Goal: Task Accomplishment & Management: Use online tool/utility

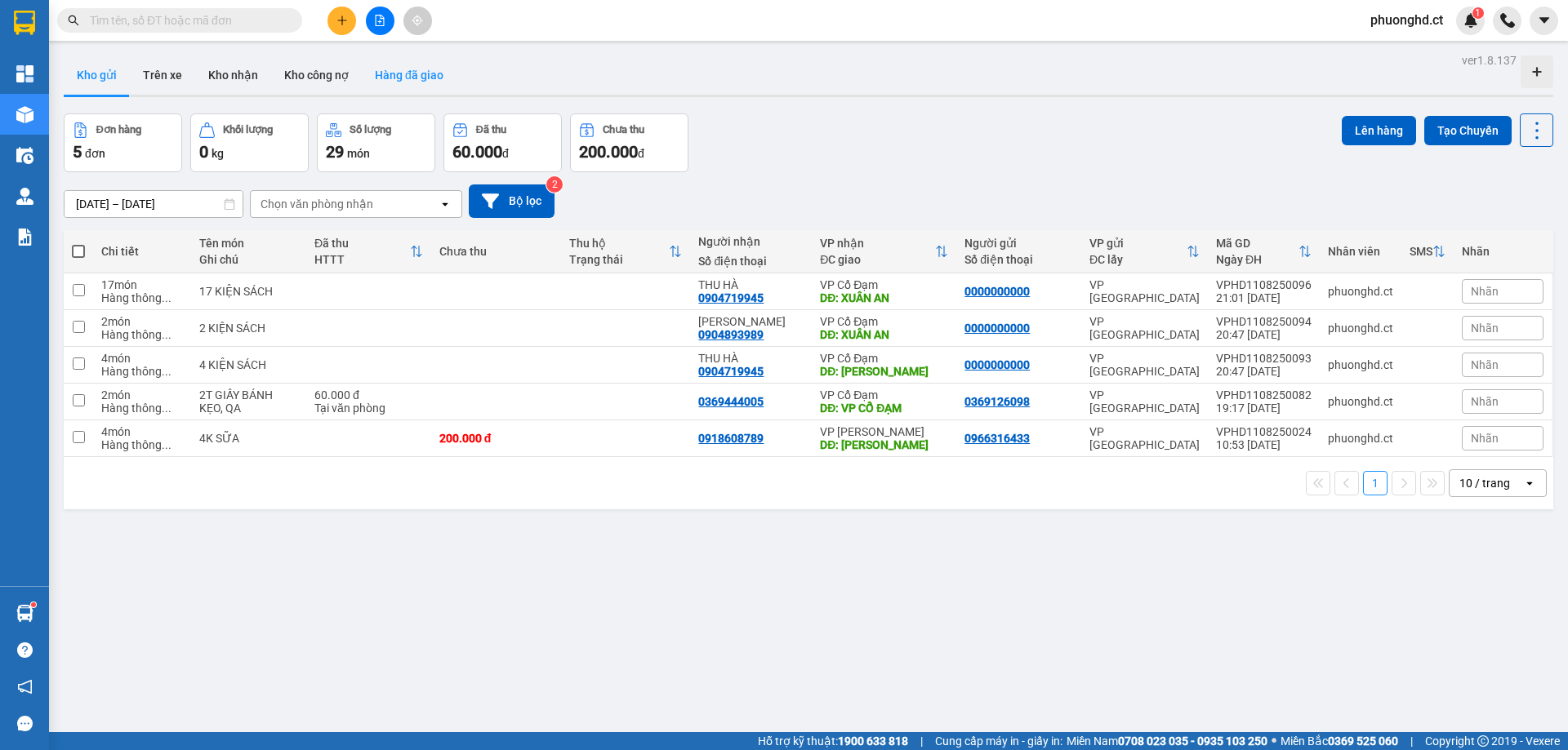
click at [384, 79] on button "Hàng đã giao" at bounding box center [410, 75] width 95 height 39
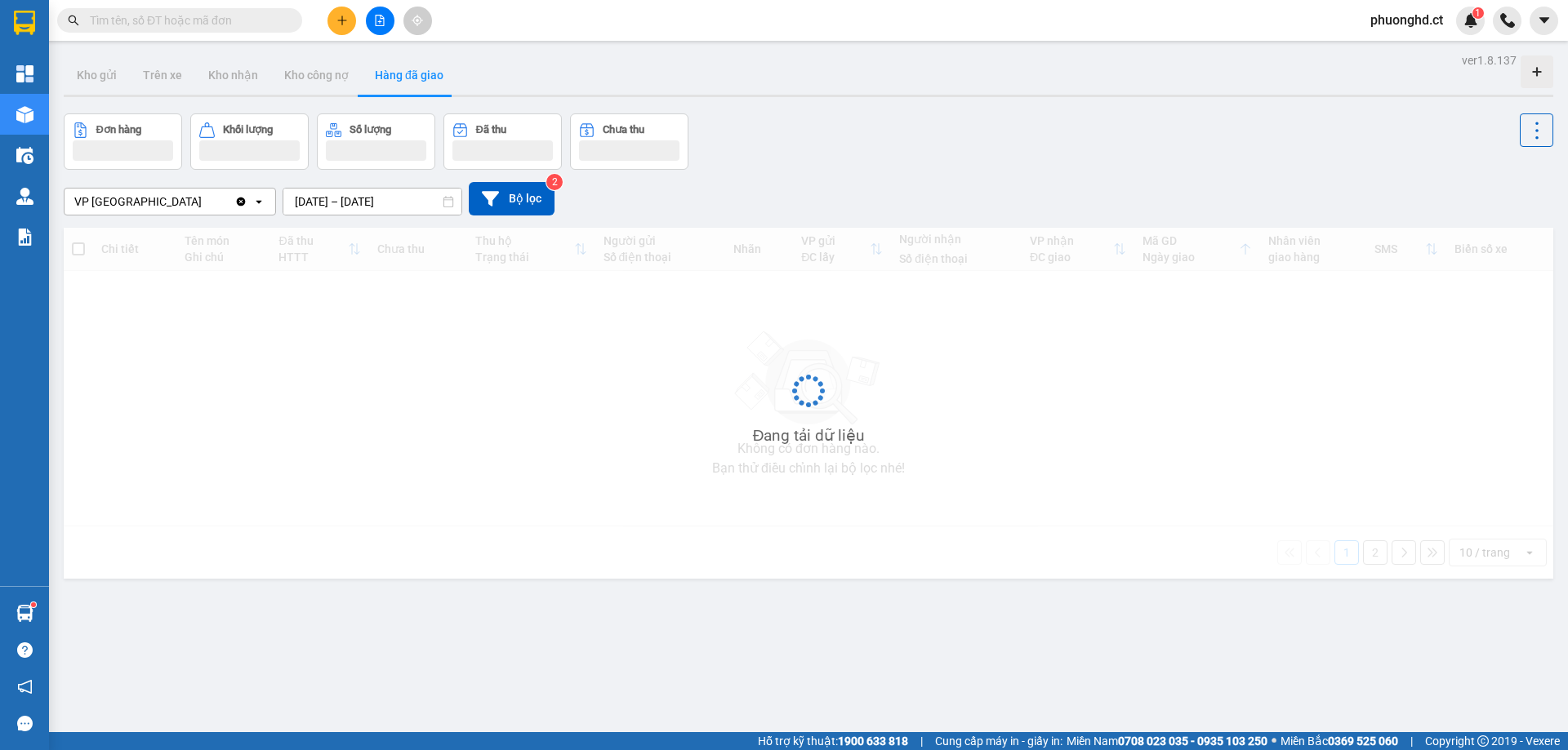
click at [371, 197] on input "[DATE] – [DATE]" at bounding box center [372, 201] width 178 height 26
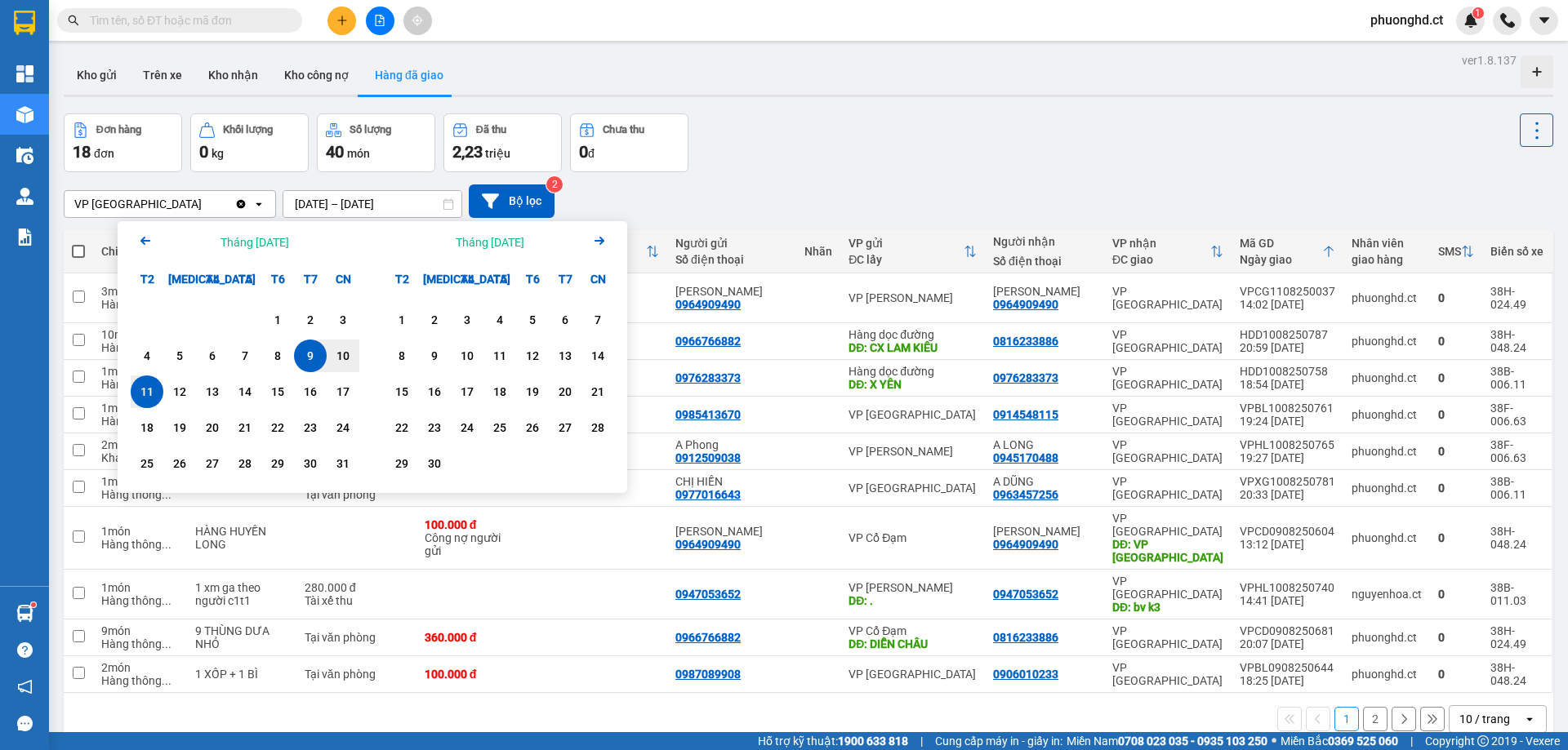
click at [145, 391] on div "11" at bounding box center [147, 392] width 23 height 20
type input "11/08/2025 – 11/08/2025"
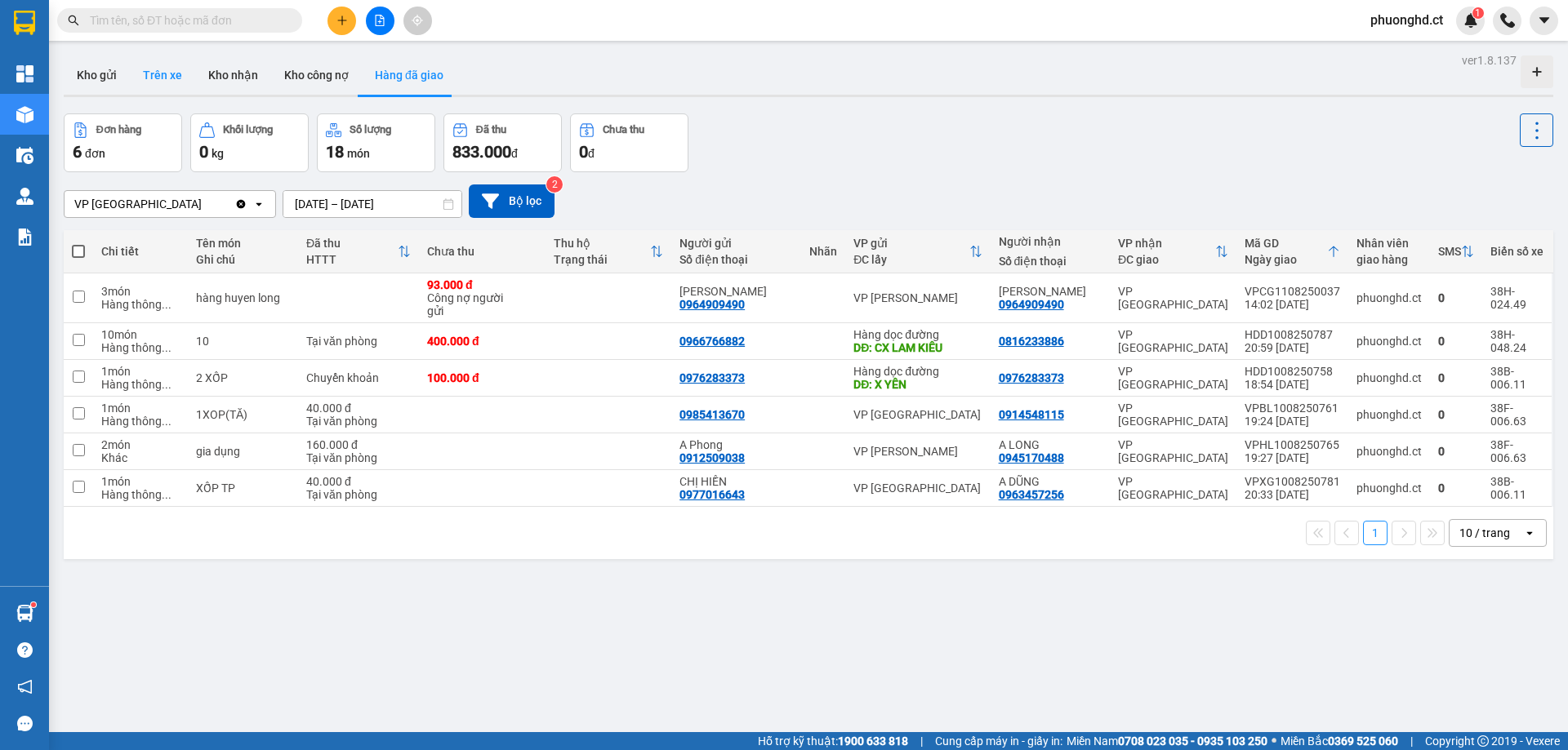
click at [177, 65] on button "Trên xe" at bounding box center [162, 75] width 65 height 39
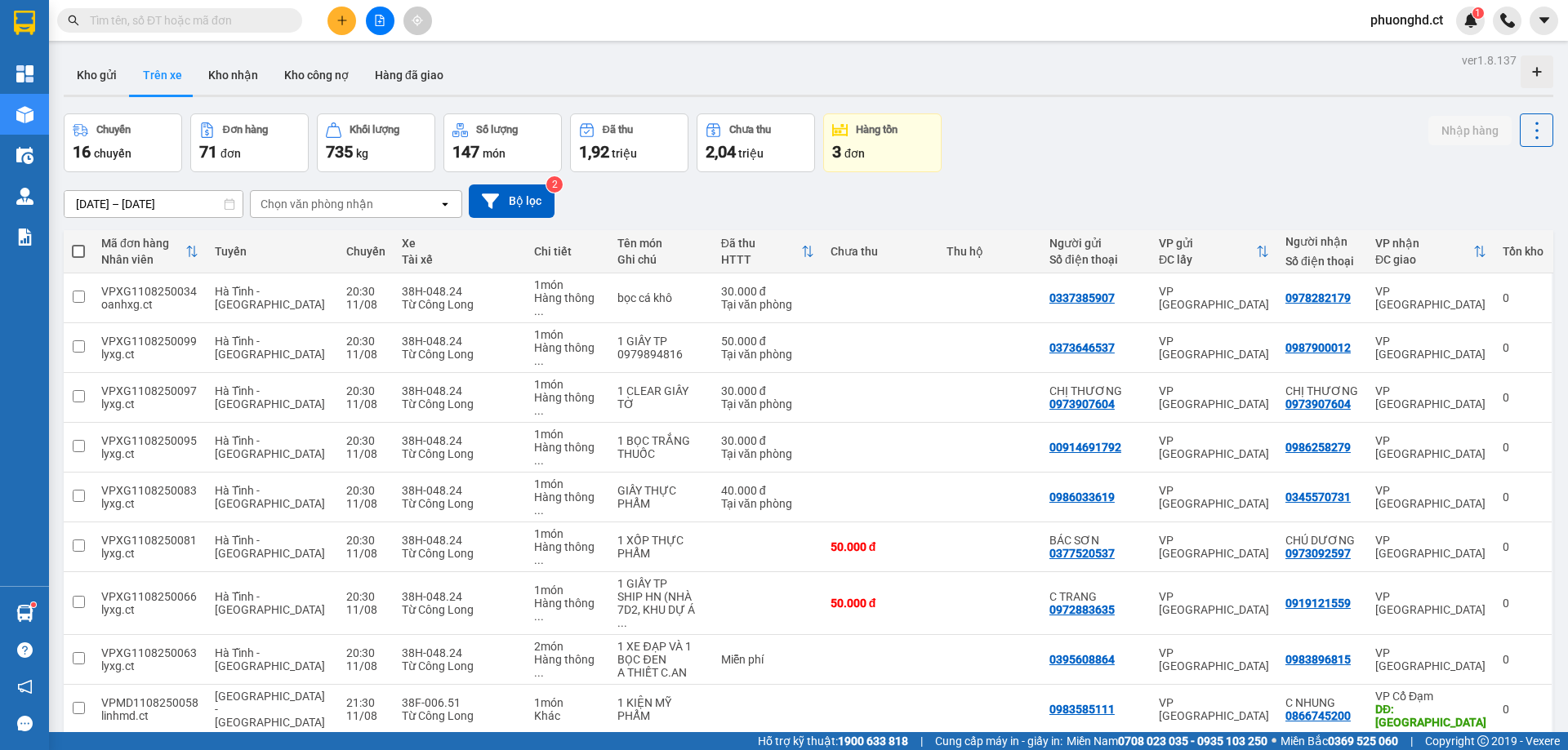
click at [360, 196] on div "Chọn văn phòng nhận" at bounding box center [317, 204] width 113 height 16
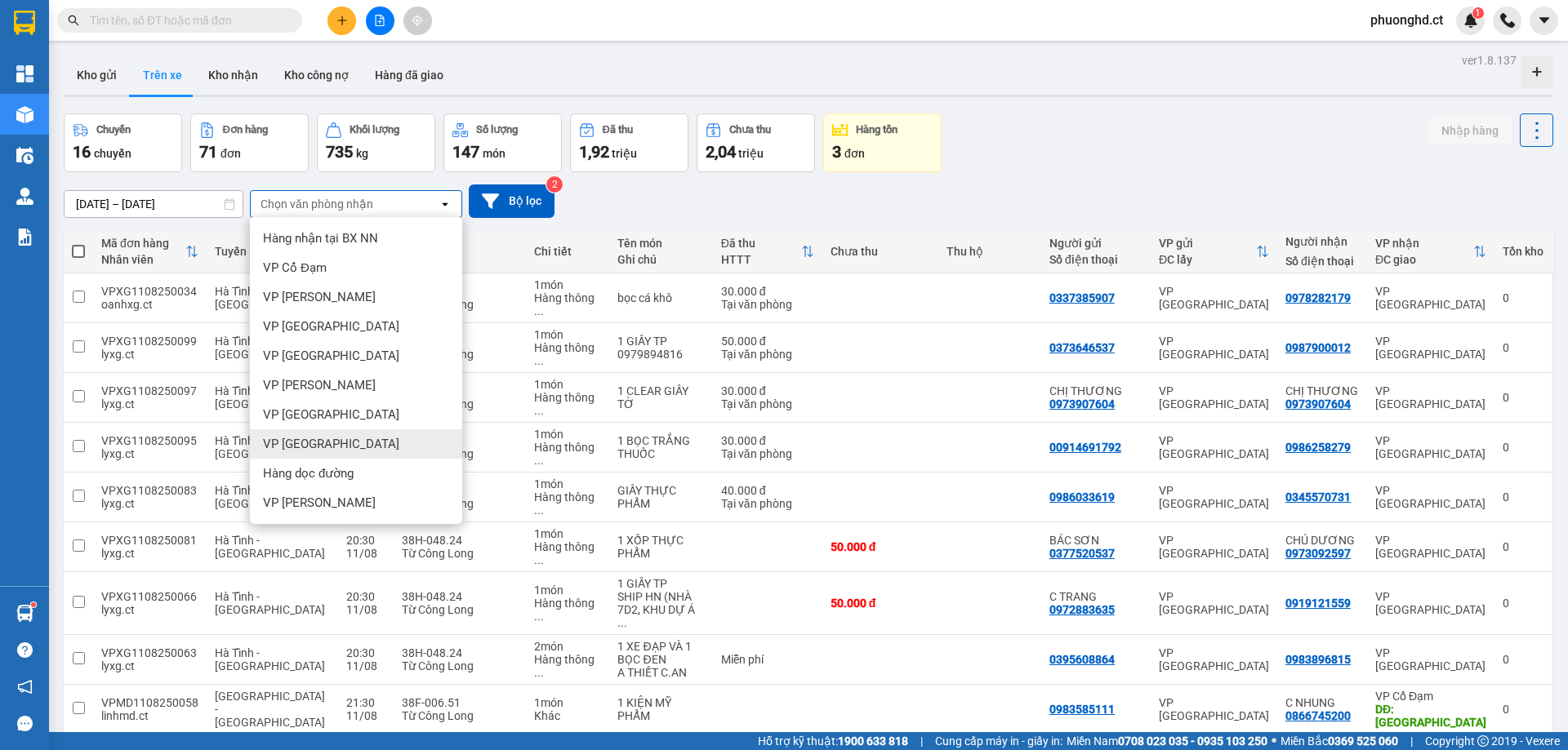
click at [330, 434] on div "VP [GEOGRAPHIC_DATA]" at bounding box center [356, 444] width 212 height 30
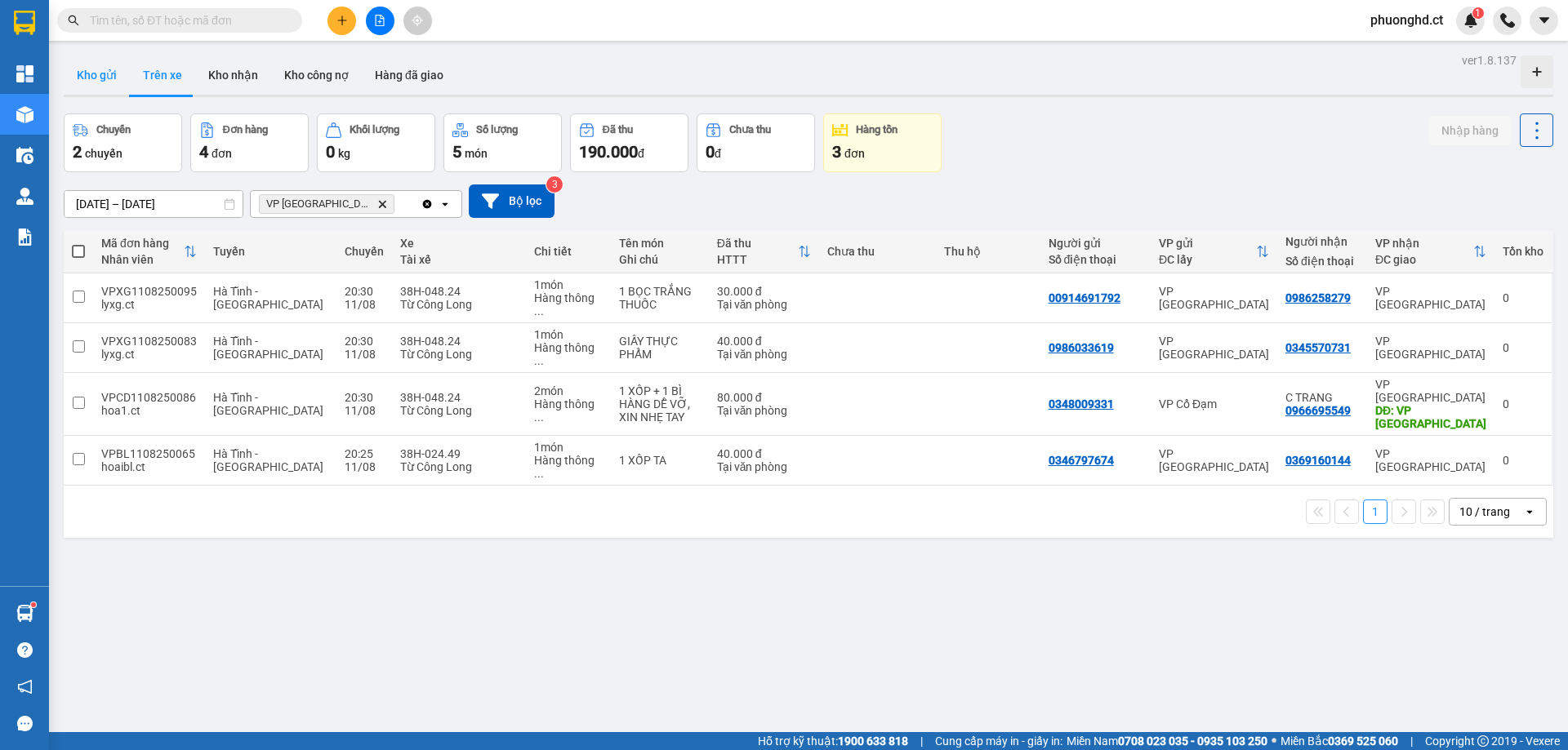
click at [115, 83] on button "Kho gửi" at bounding box center [97, 75] width 66 height 39
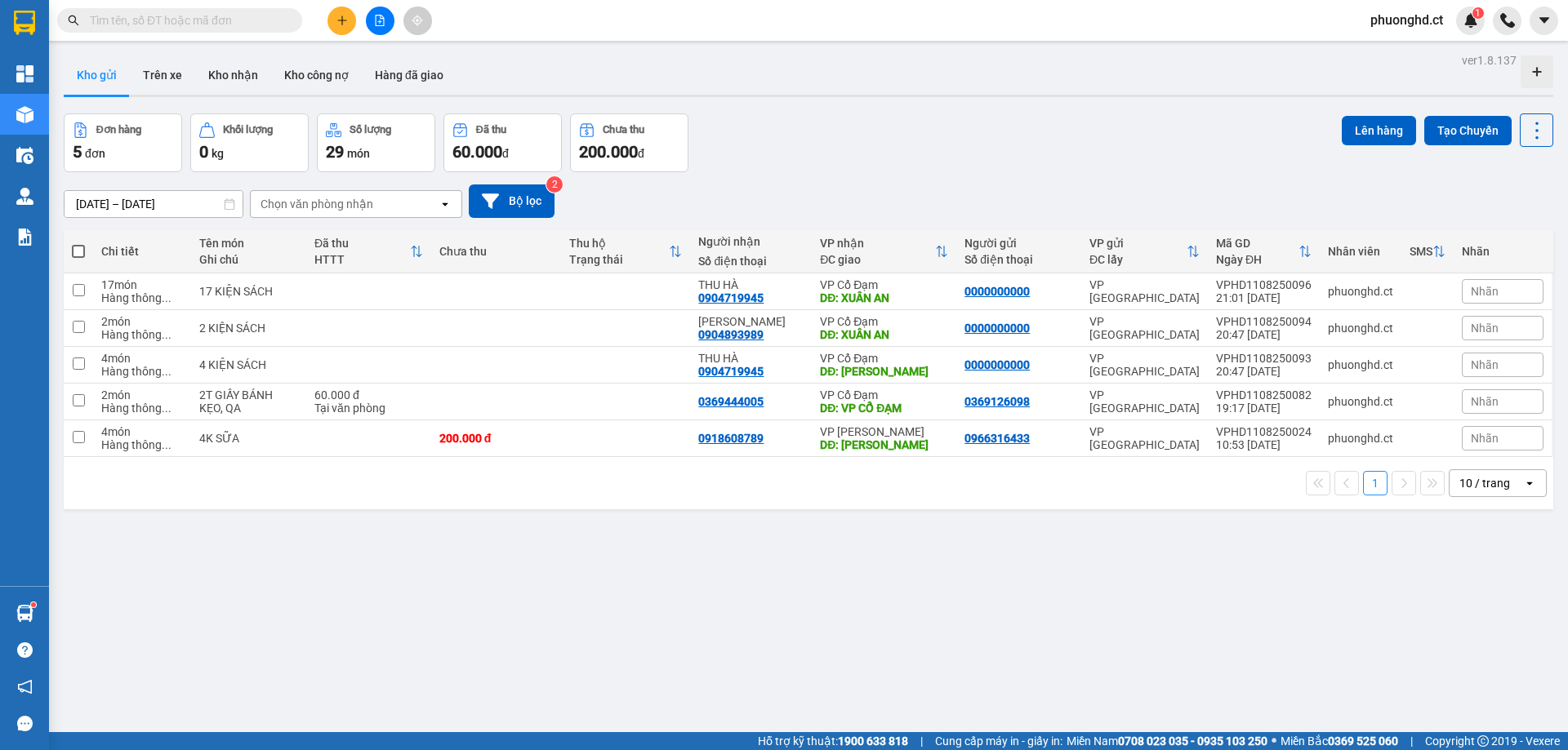
click at [71, 253] on th at bounding box center [78, 252] width 30 height 43
click at [126, 248] on div "Chi tiết" at bounding box center [142, 251] width 82 height 13
click at [69, 250] on th at bounding box center [78, 252] width 30 height 43
click at [76, 254] on span at bounding box center [78, 251] width 13 height 13
click at [78, 244] on input "checkbox" at bounding box center [78, 244] width 0 height 0
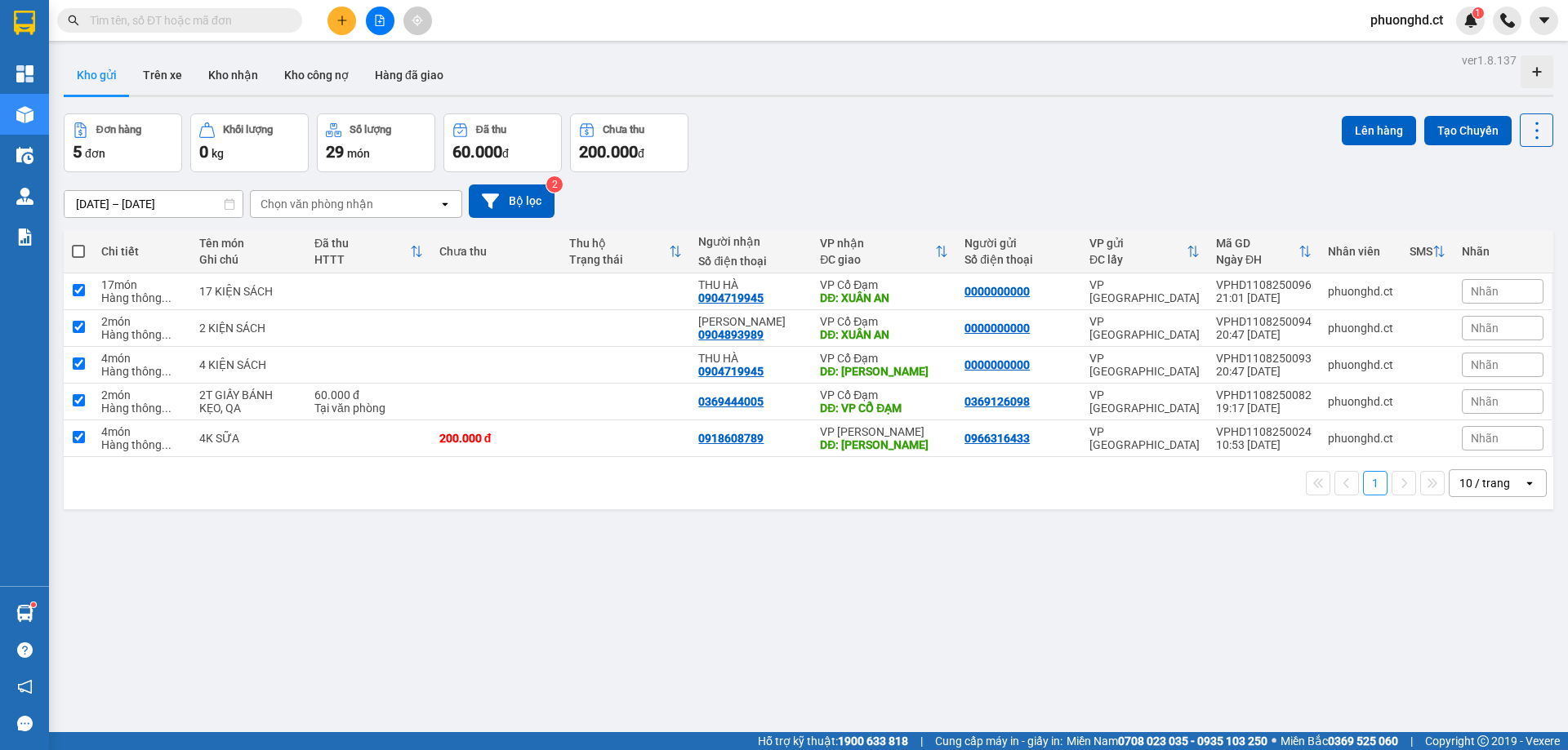
checkbox input "true"
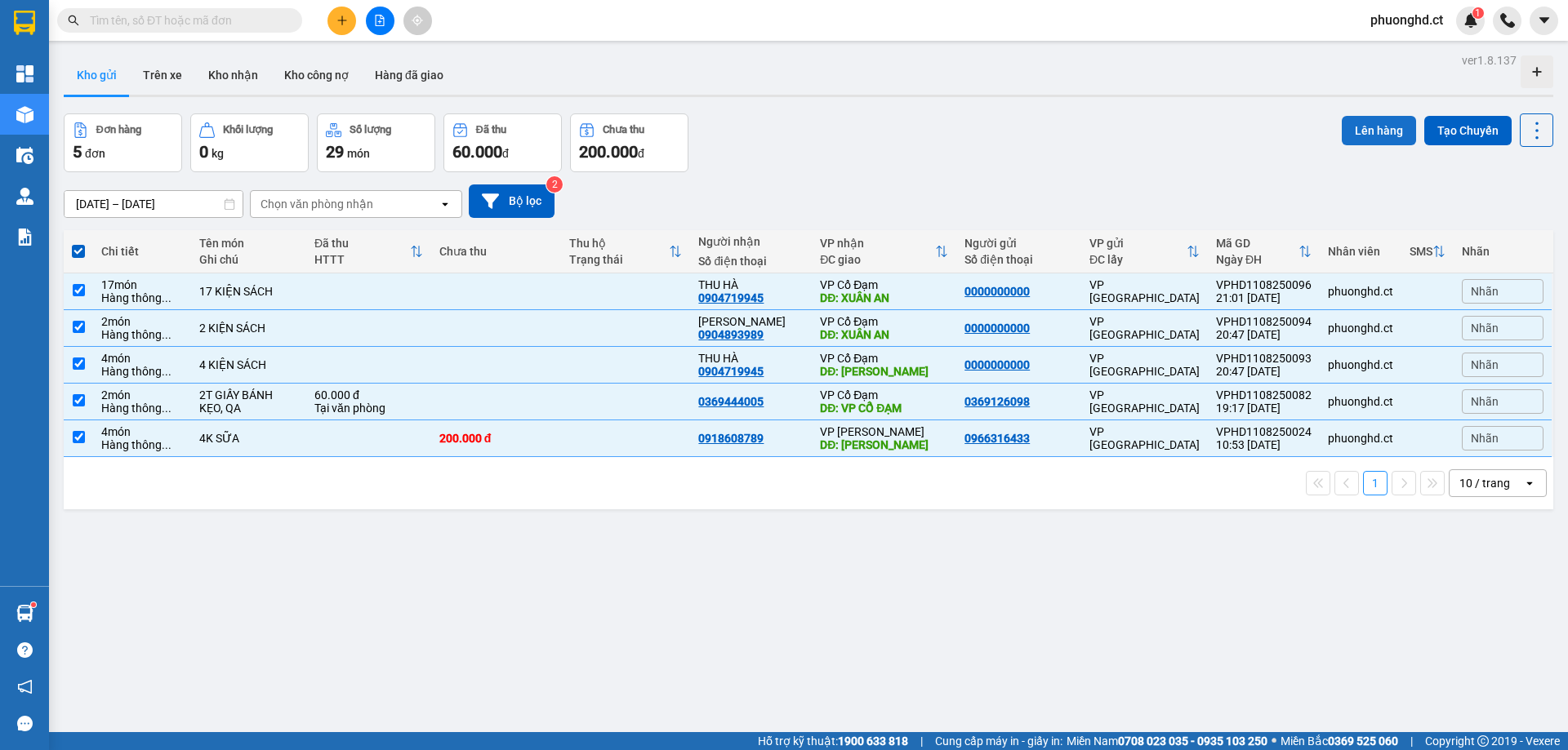
click at [1343, 134] on button "Lên hàng" at bounding box center [1379, 130] width 74 height 30
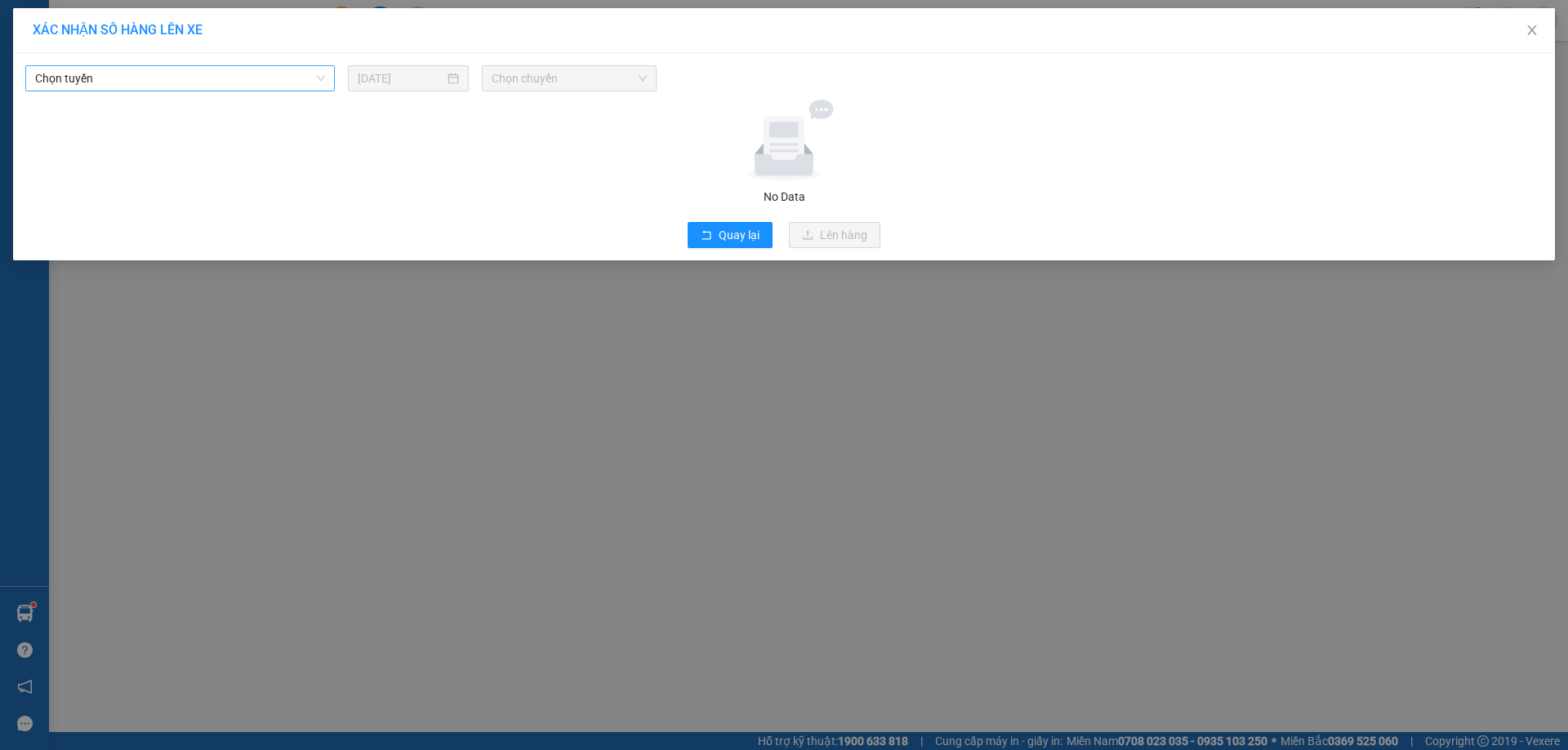
click at [256, 69] on span "Chọn tuyến" at bounding box center [179, 78] width 290 height 24
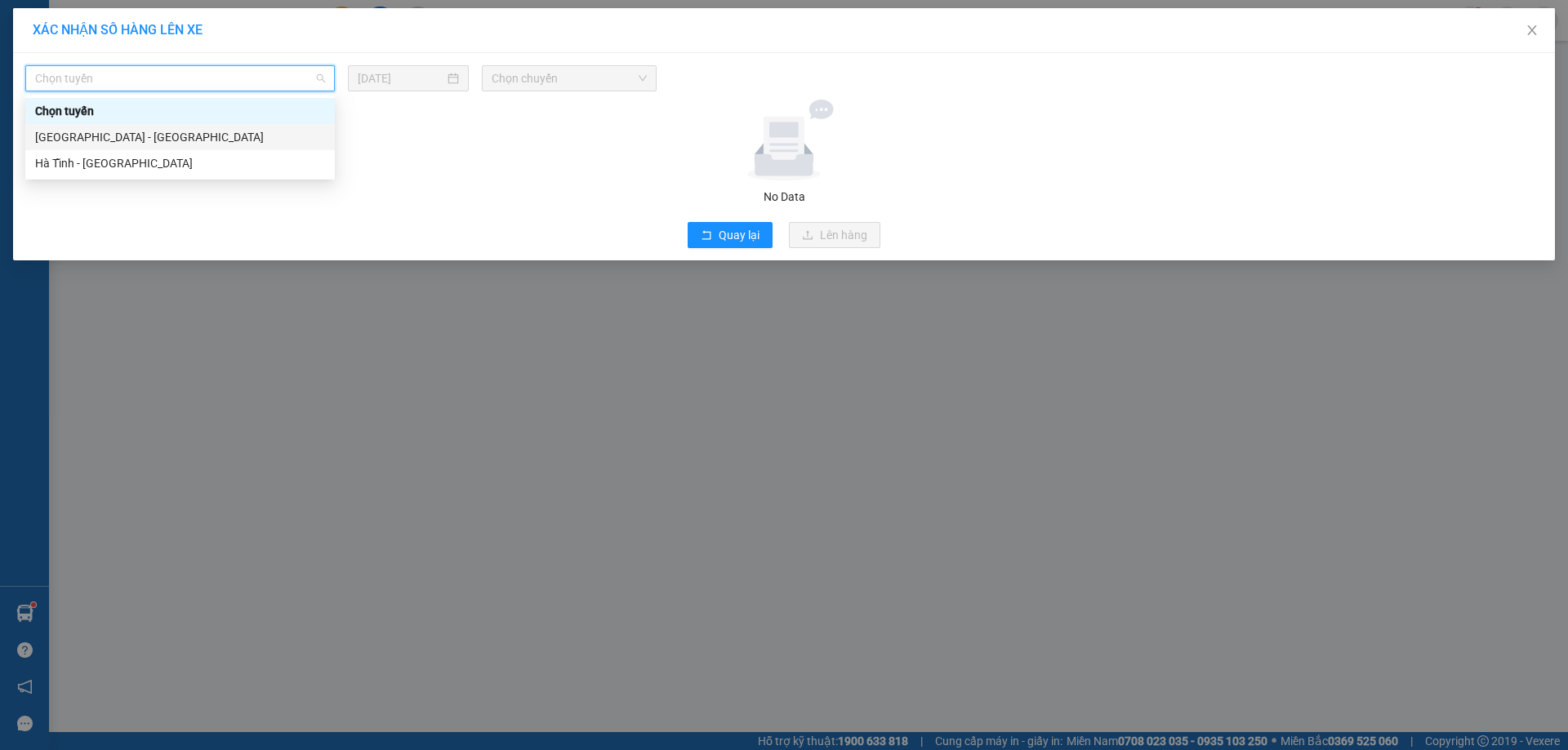
click at [226, 144] on div "Hà Nội - Hà Tĩnh" at bounding box center [179, 137] width 290 height 18
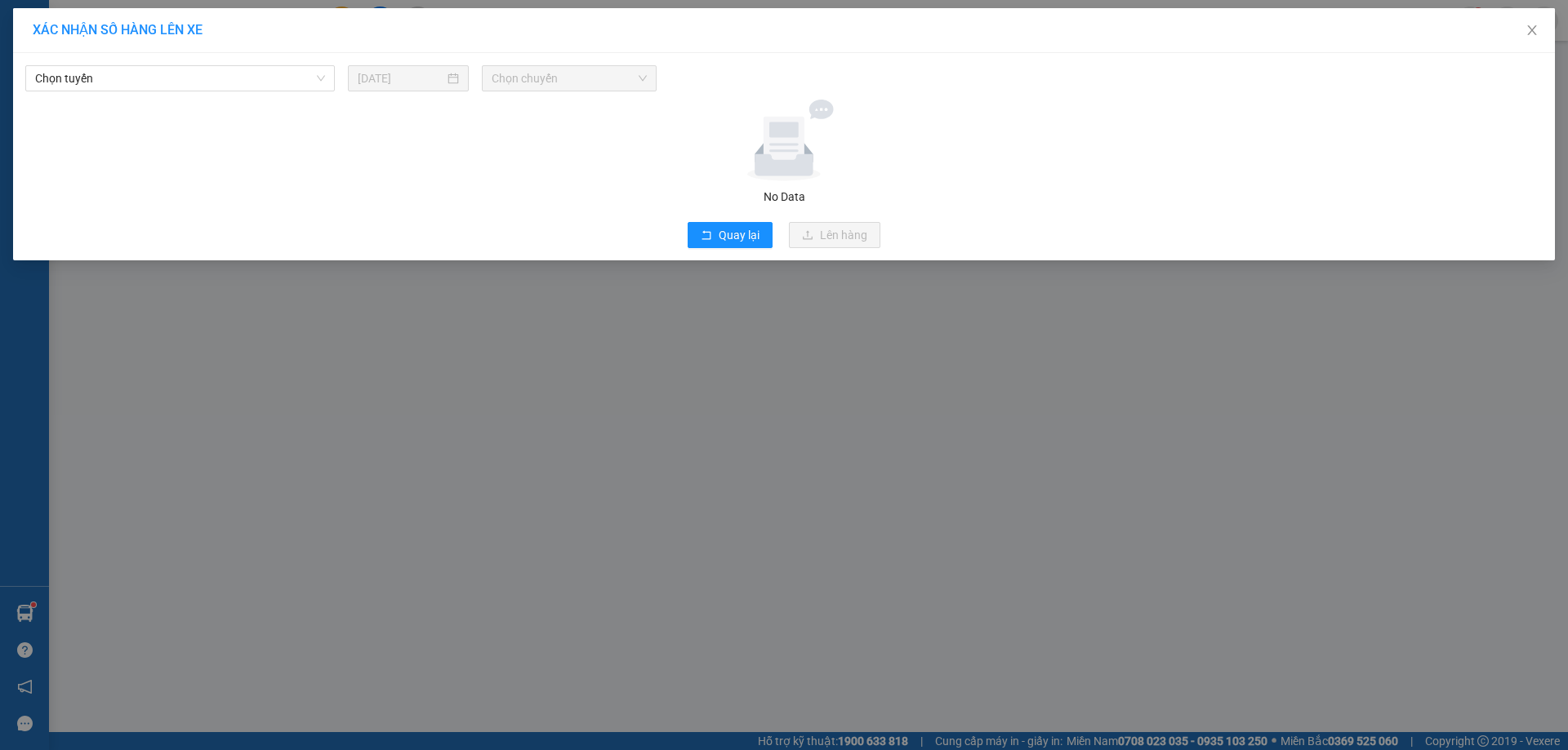
click at [213, 97] on div "Chọn tuyến 11/08/2025 Chọn chuyến No Data Quay lại Lên hàng" at bounding box center [784, 156] width 1542 height 207
click at [217, 81] on span "Chọn tuyến" at bounding box center [179, 78] width 290 height 24
click at [1529, 23] on span "Close" at bounding box center [1532, 30] width 46 height 46
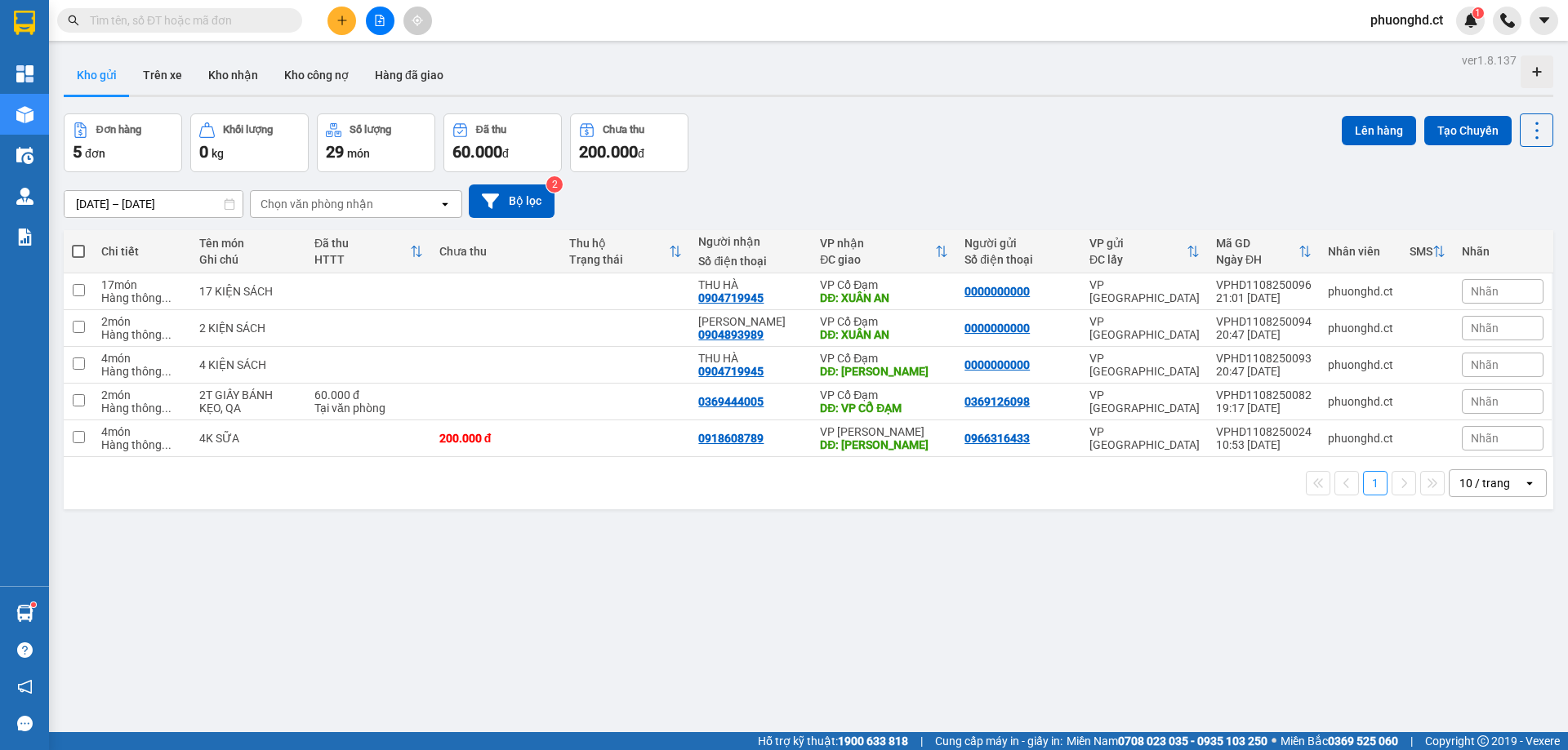
click at [82, 253] on span at bounding box center [78, 251] width 13 height 13
click at [78, 244] on input "checkbox" at bounding box center [78, 244] width 0 height 0
checkbox input "true"
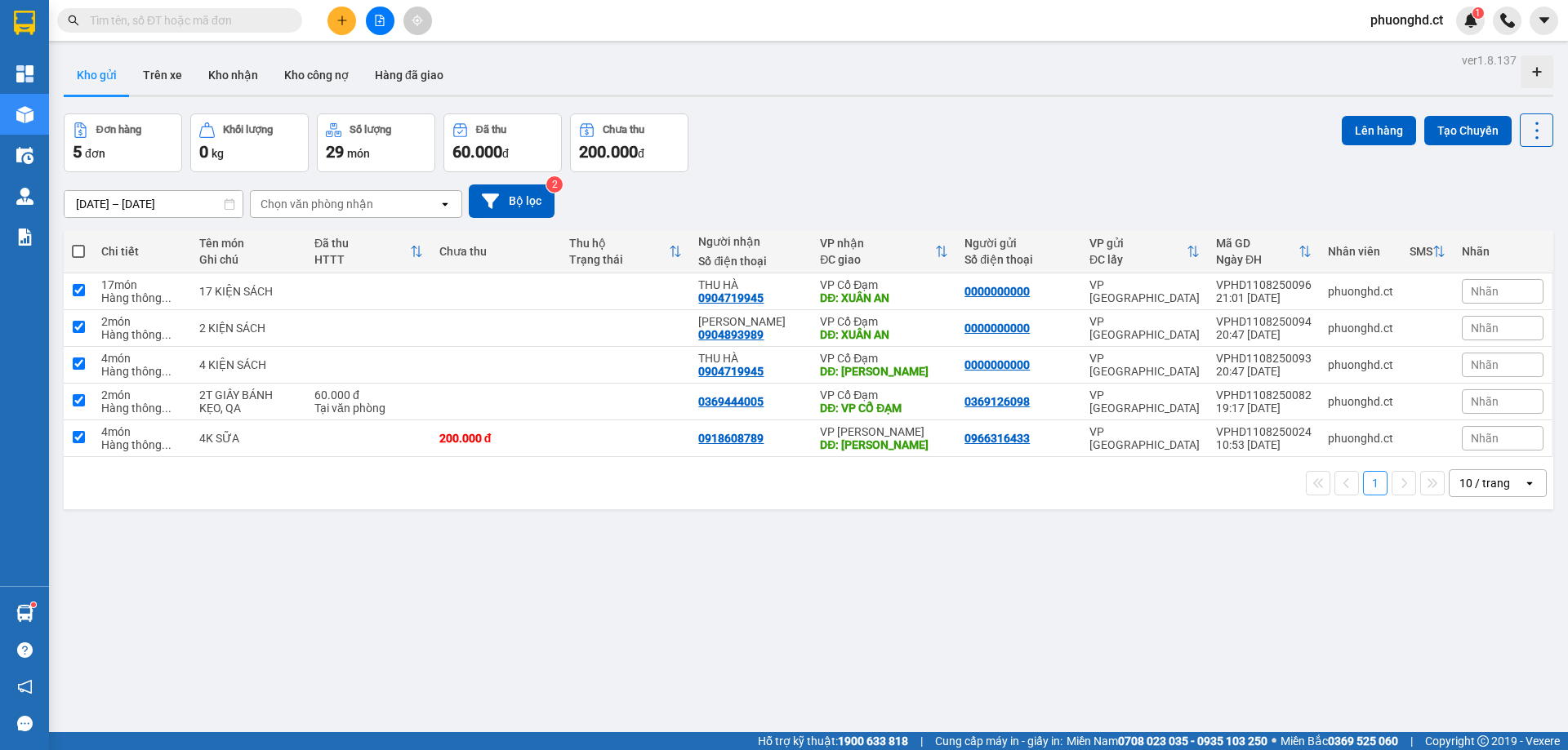
checkbox input "true"
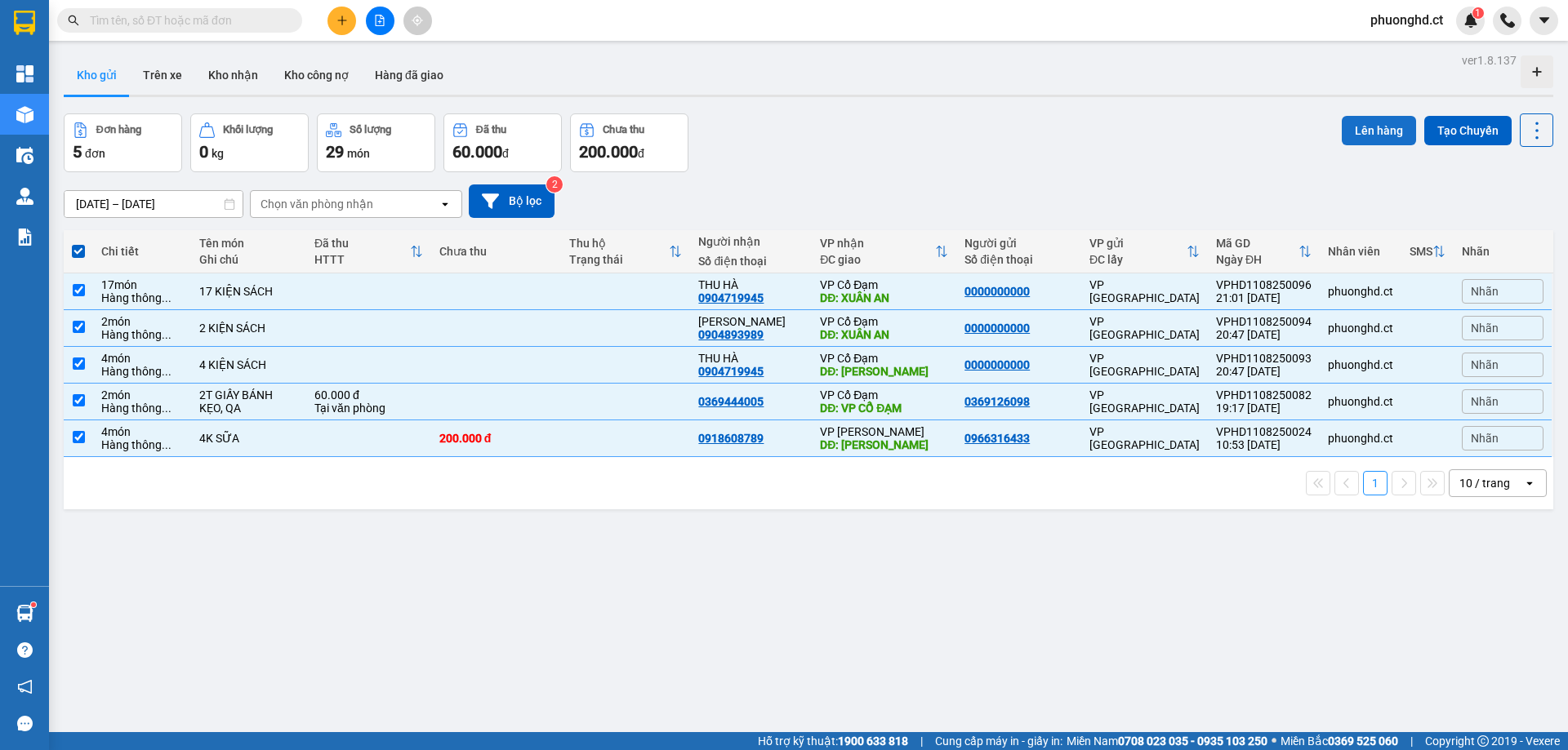
click at [1352, 129] on button "Lên hàng" at bounding box center [1379, 130] width 74 height 30
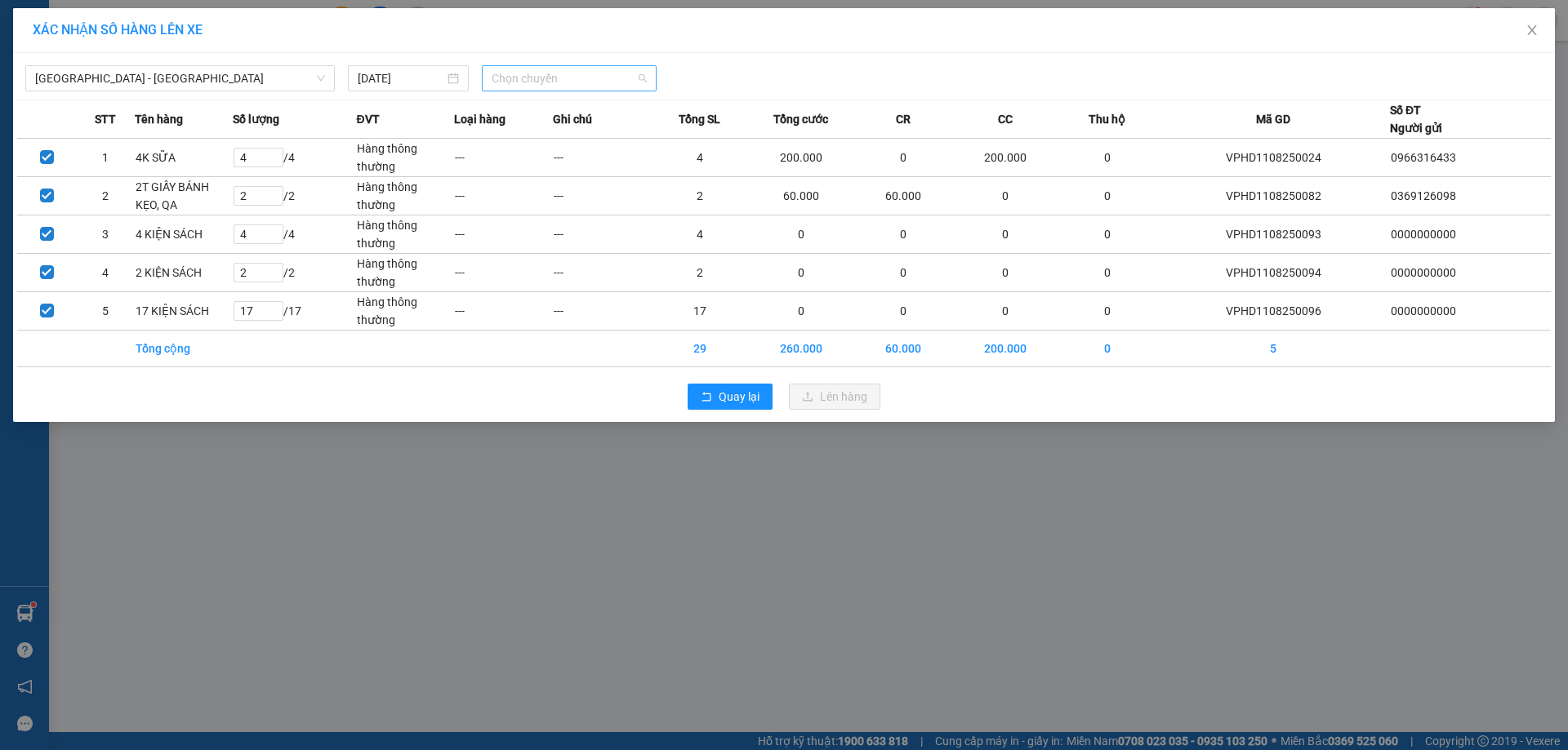
click at [534, 69] on span "Chọn chuyến" at bounding box center [568, 78] width 155 height 24
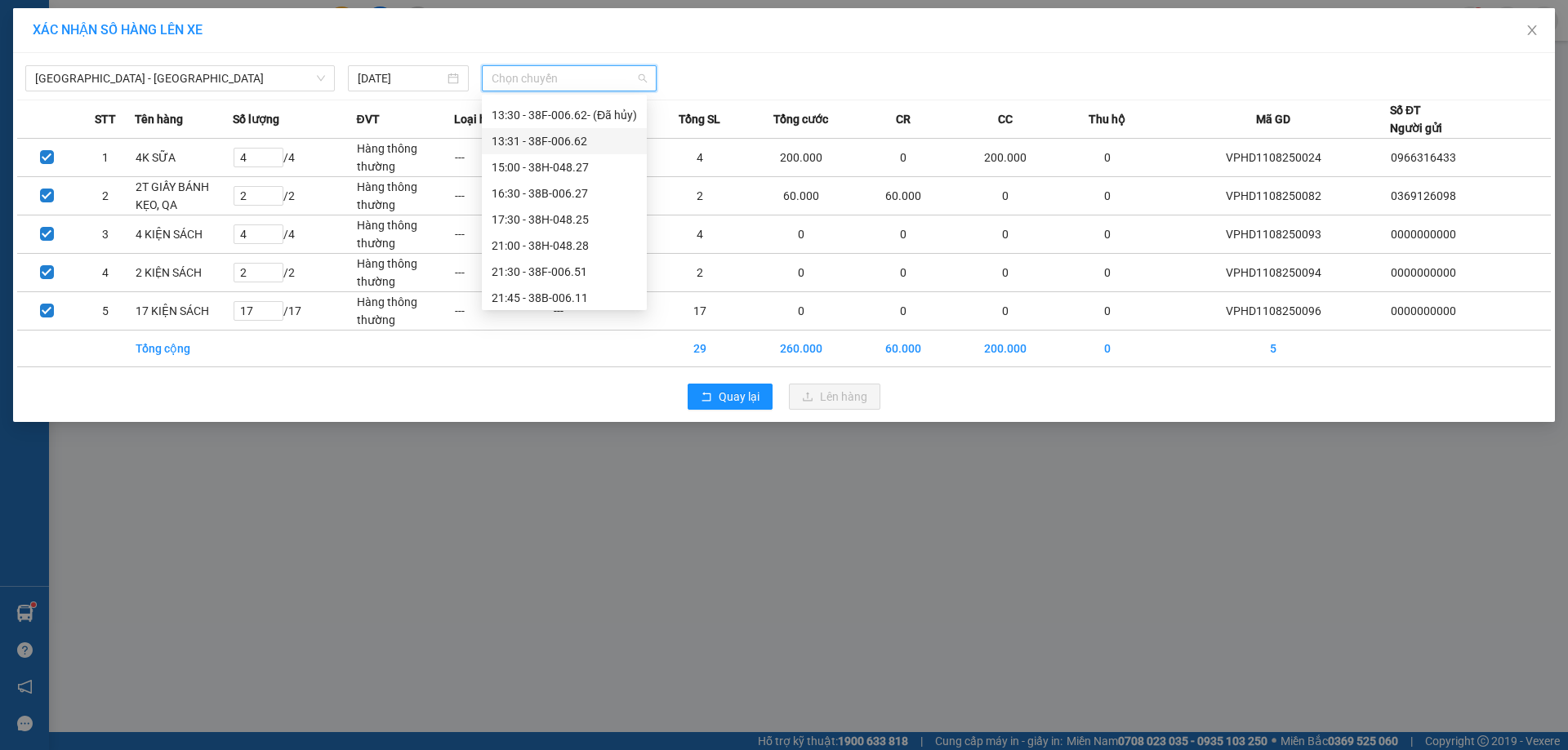
scroll to position [157, 0]
click at [528, 296] on div "21:45 - 38B-006.11" at bounding box center [564, 294] width 145 height 18
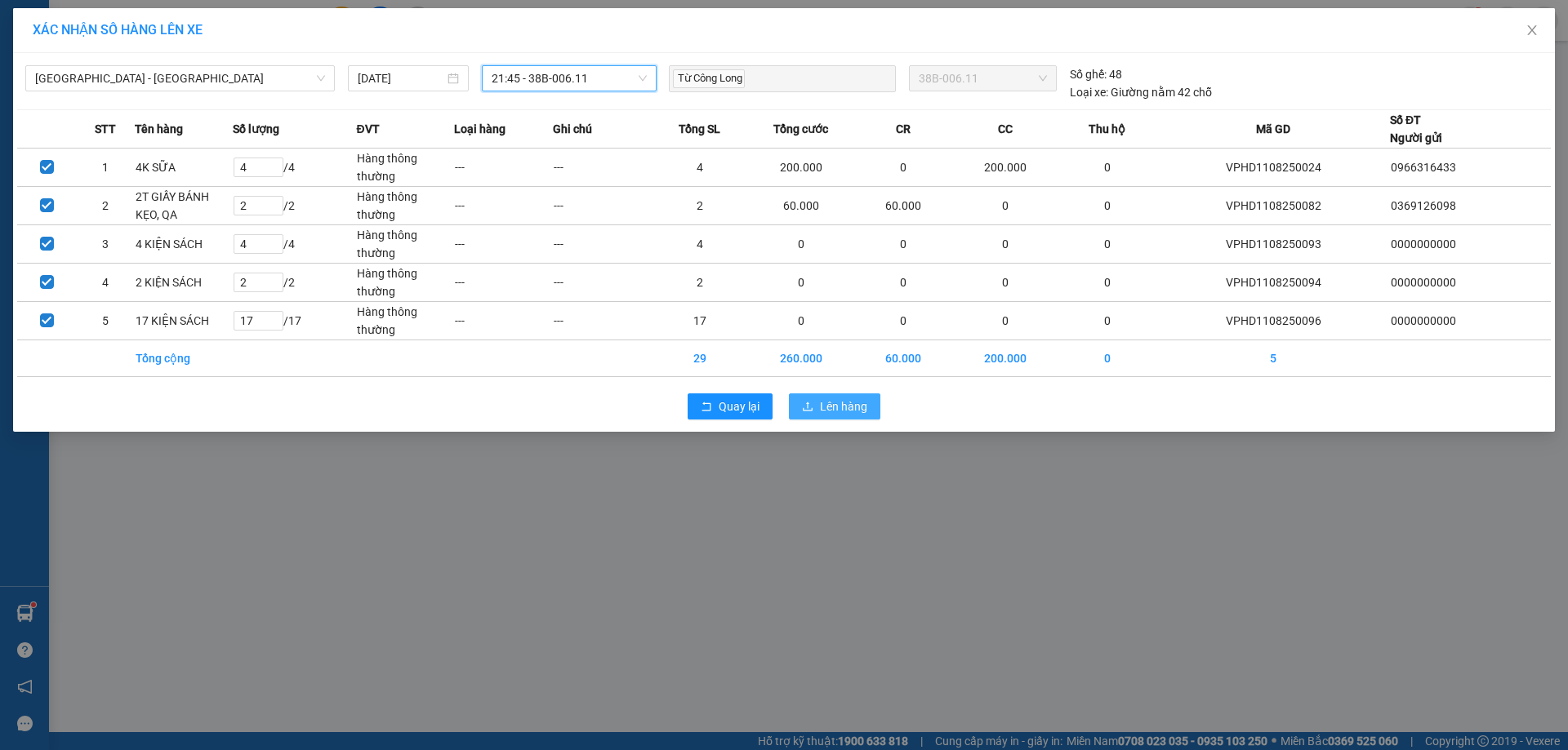
click at [822, 409] on span "Lên hàng" at bounding box center [844, 407] width 48 height 18
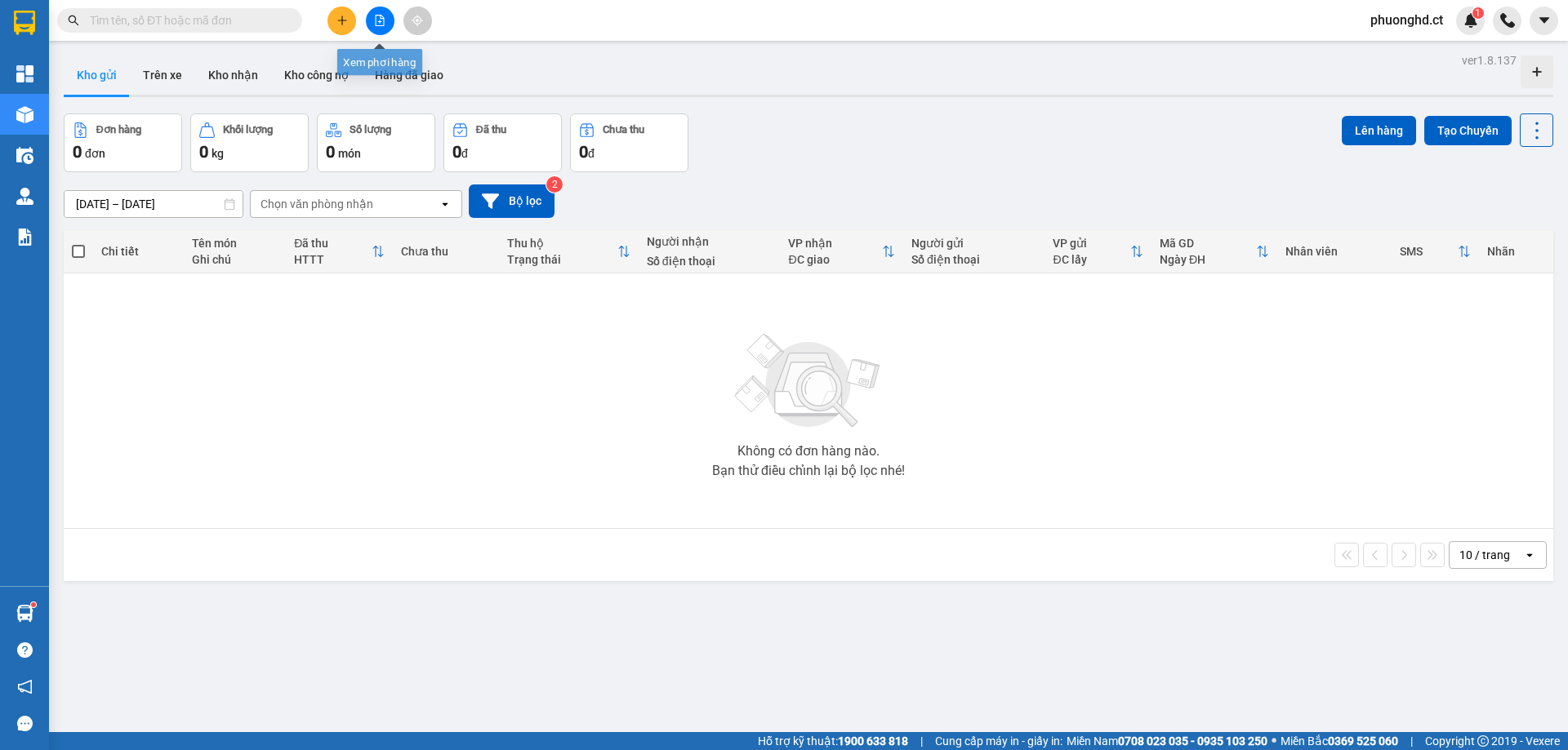
click at [386, 26] on button at bounding box center [380, 21] width 29 height 29
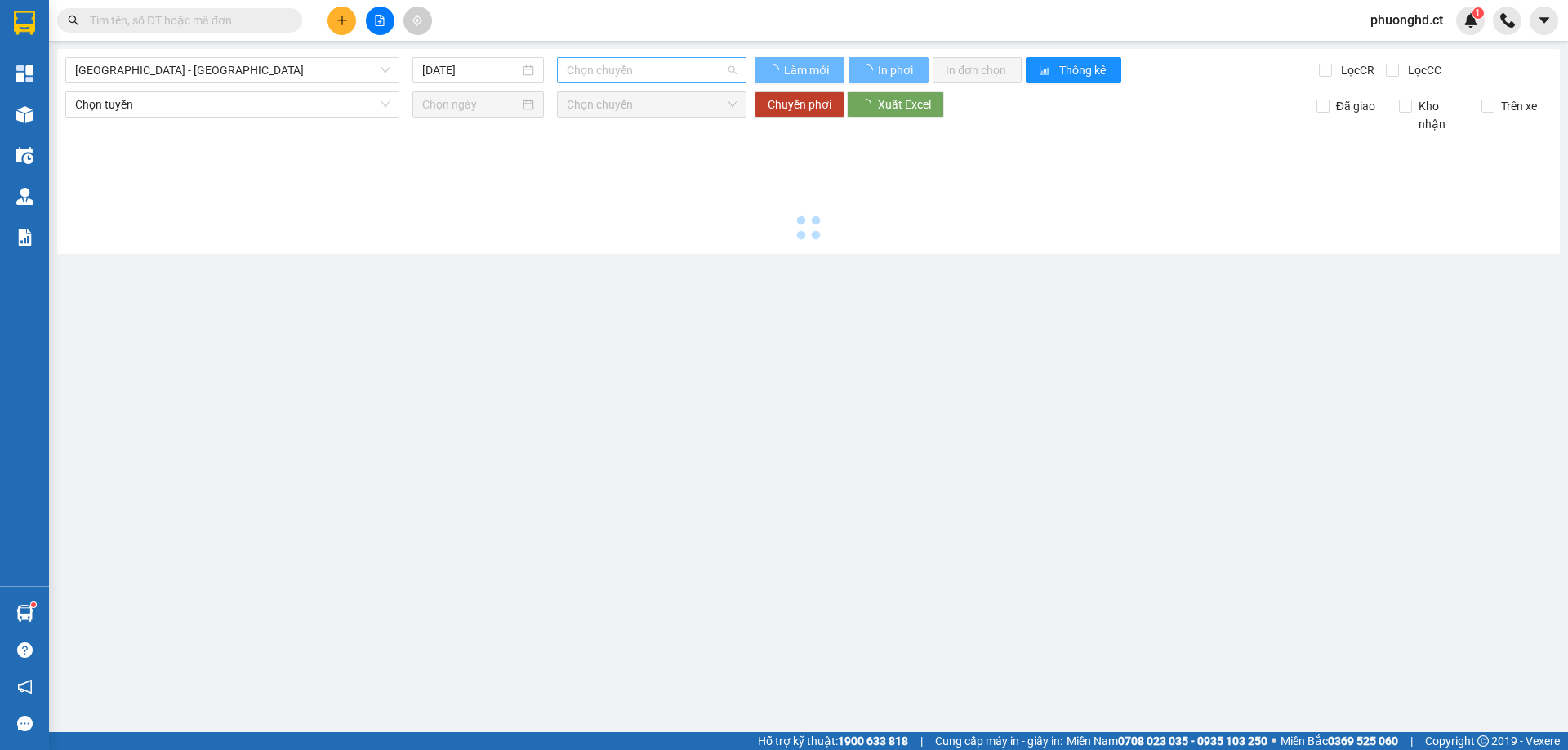
click at [723, 74] on span "Chọn chuyến" at bounding box center [652, 70] width 170 height 24
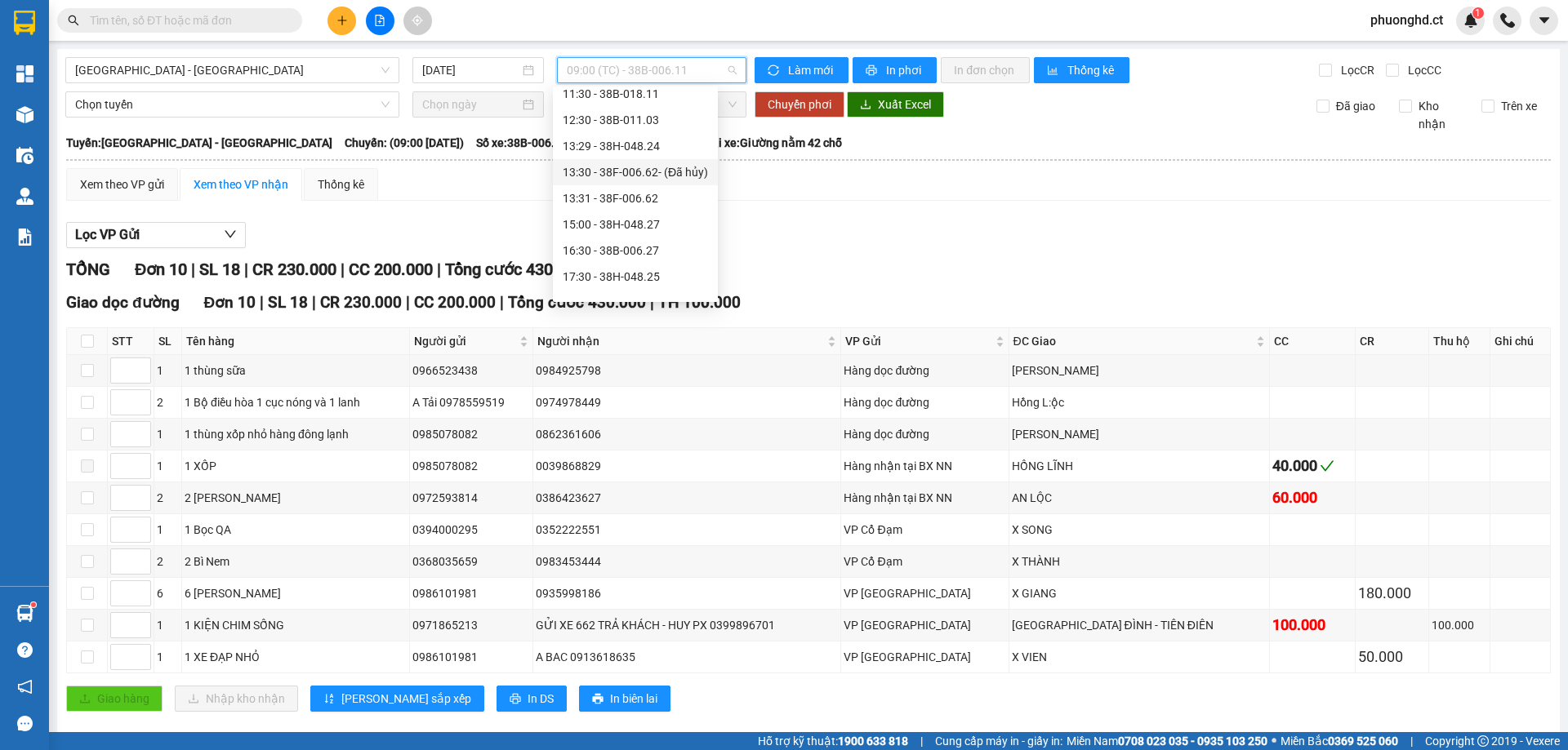
scroll to position [157, 0]
click at [620, 280] on div "21:45 - 38B-006.11" at bounding box center [636, 286] width 145 height 18
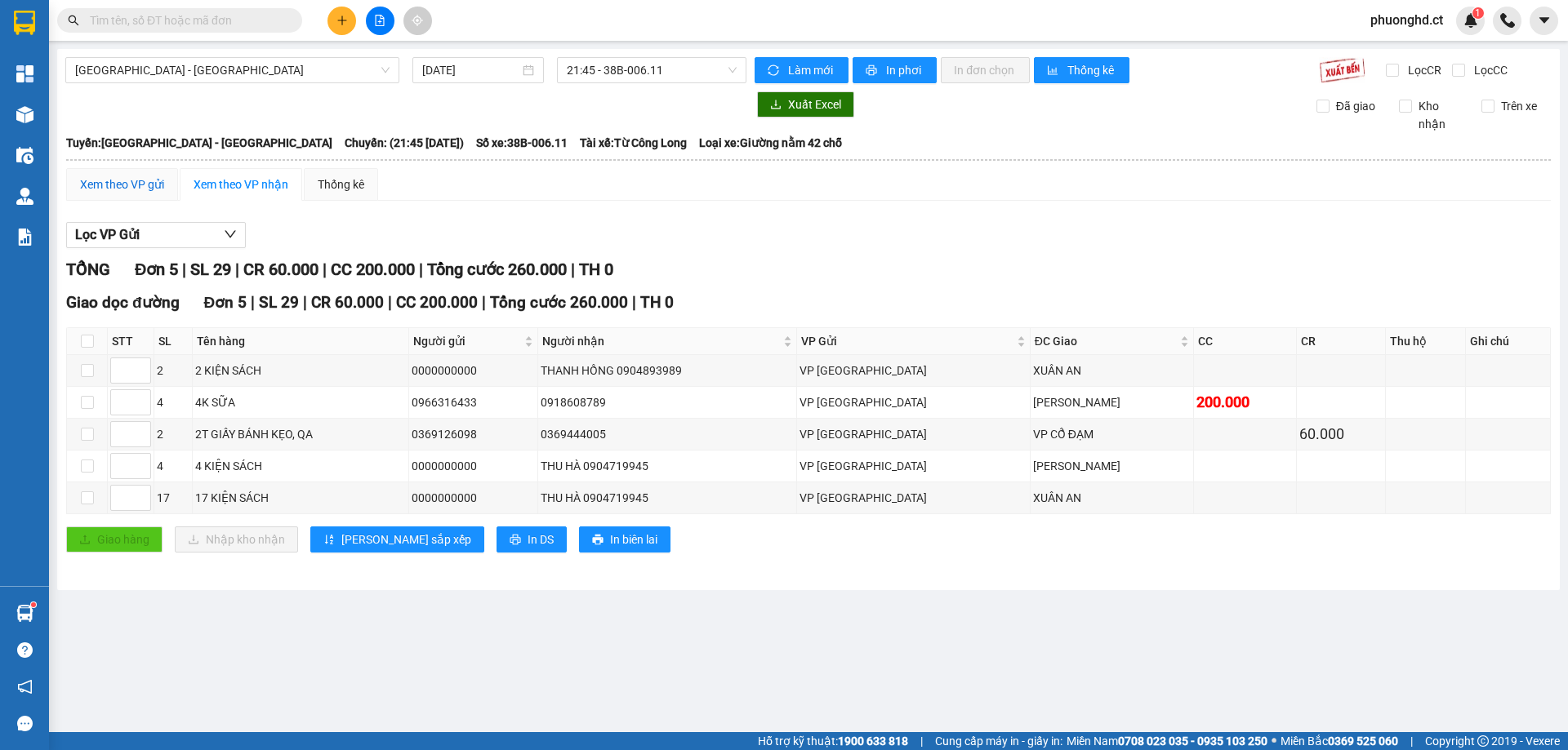
click at [127, 193] on div "Xem theo VP gửi" at bounding box center [122, 185] width 84 height 18
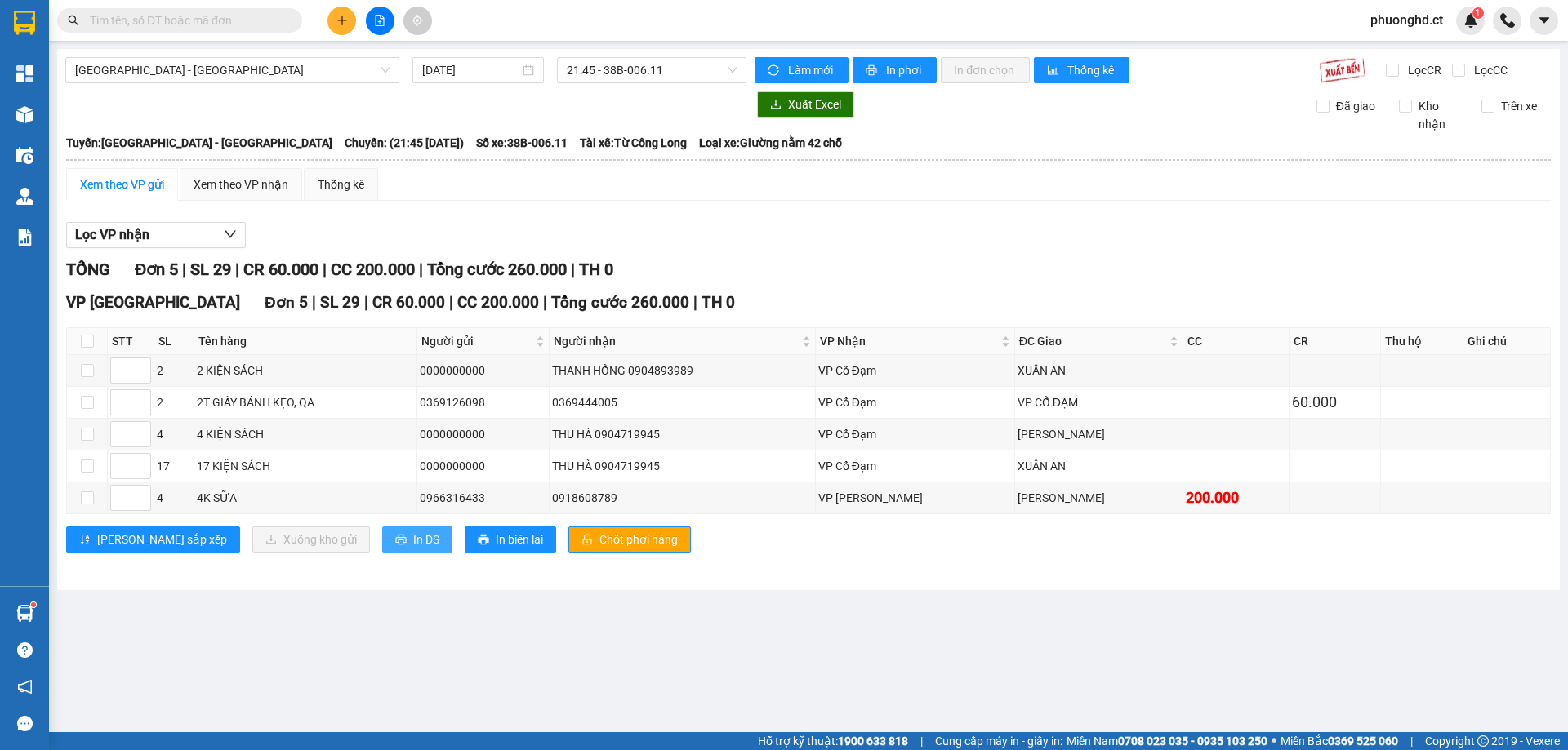
click at [382, 533] on button "In DS" at bounding box center [417, 539] width 70 height 26
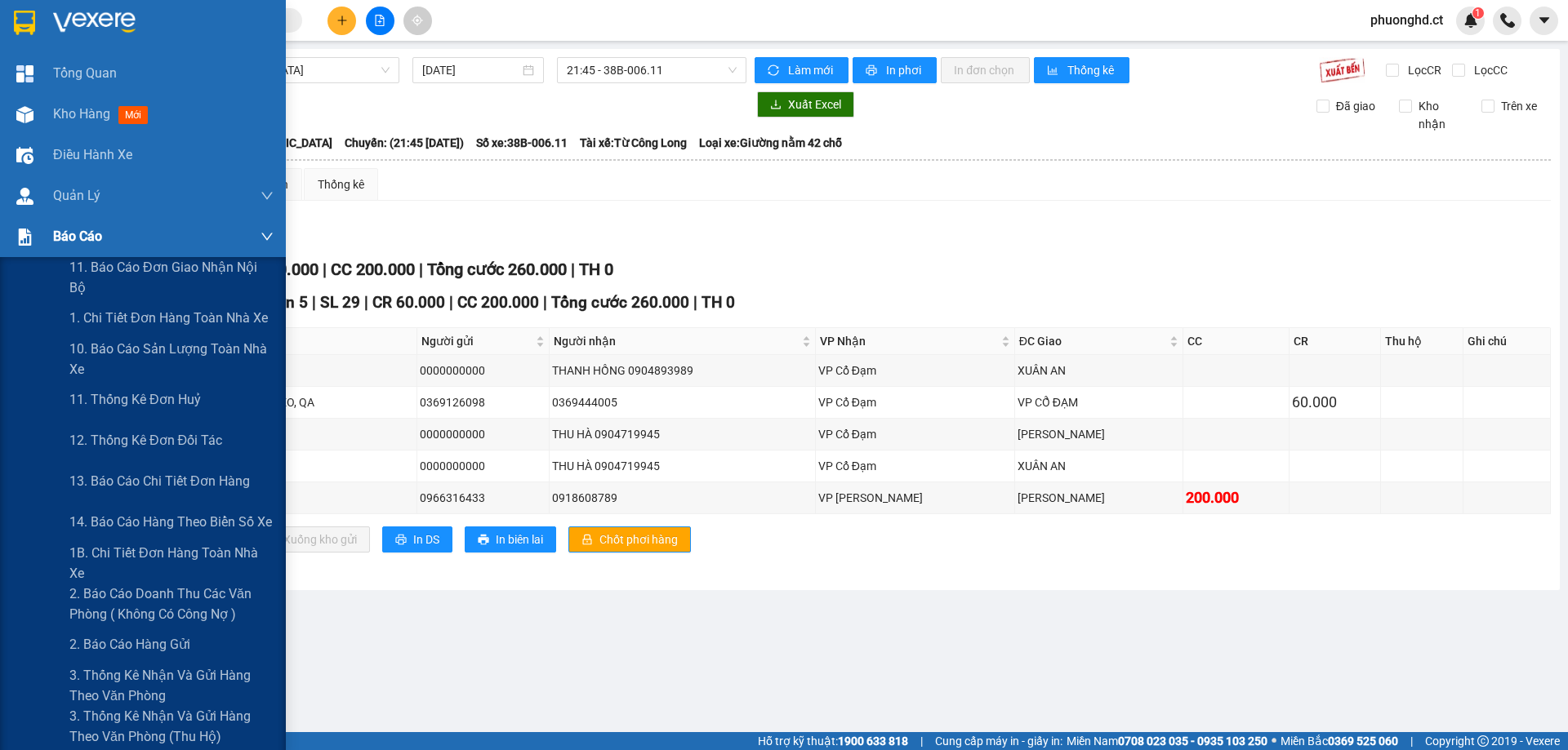
click at [91, 239] on span "Báo cáo" at bounding box center [77, 236] width 49 height 21
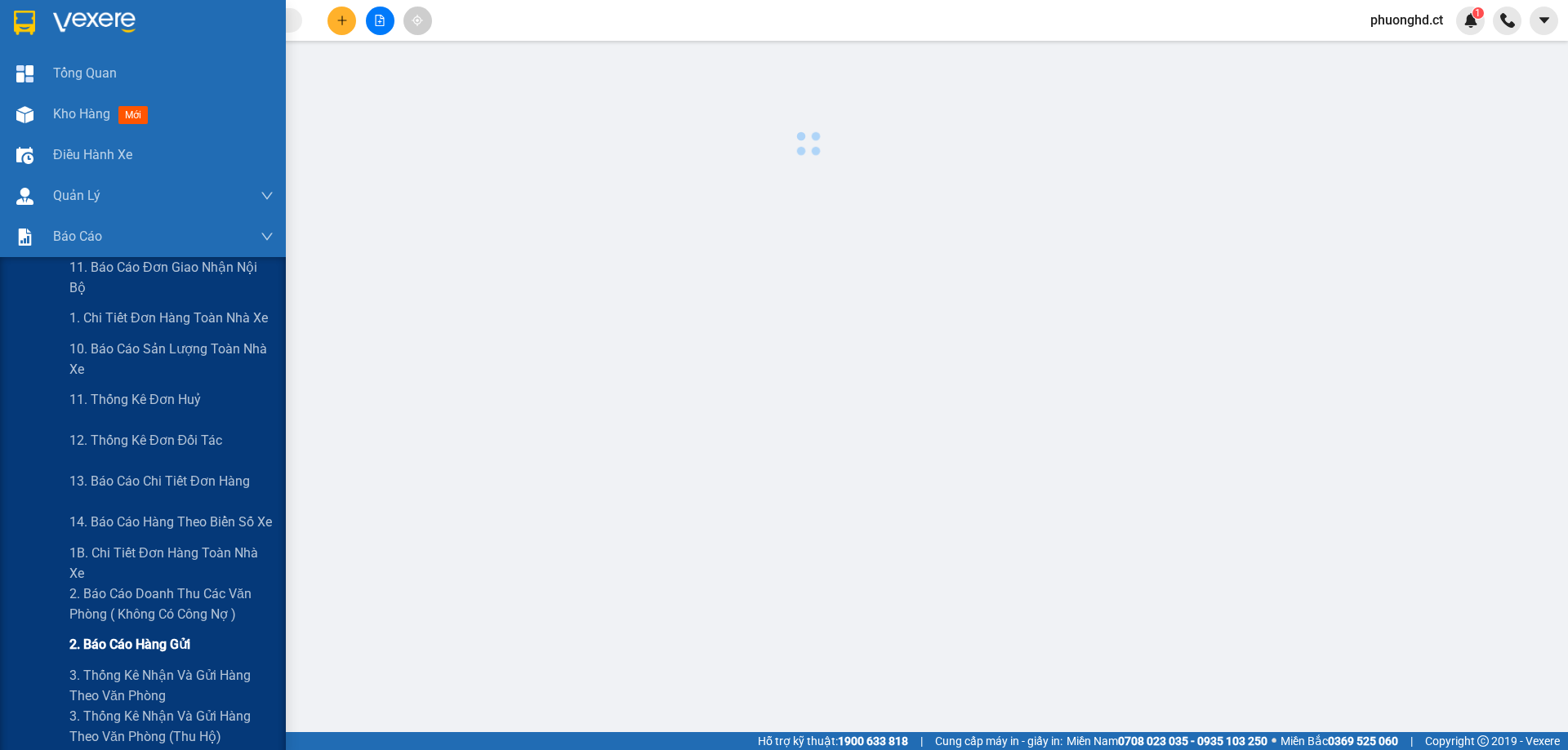
click at [144, 652] on span "2. Báo cáo hàng gửi" at bounding box center [129, 644] width 121 height 21
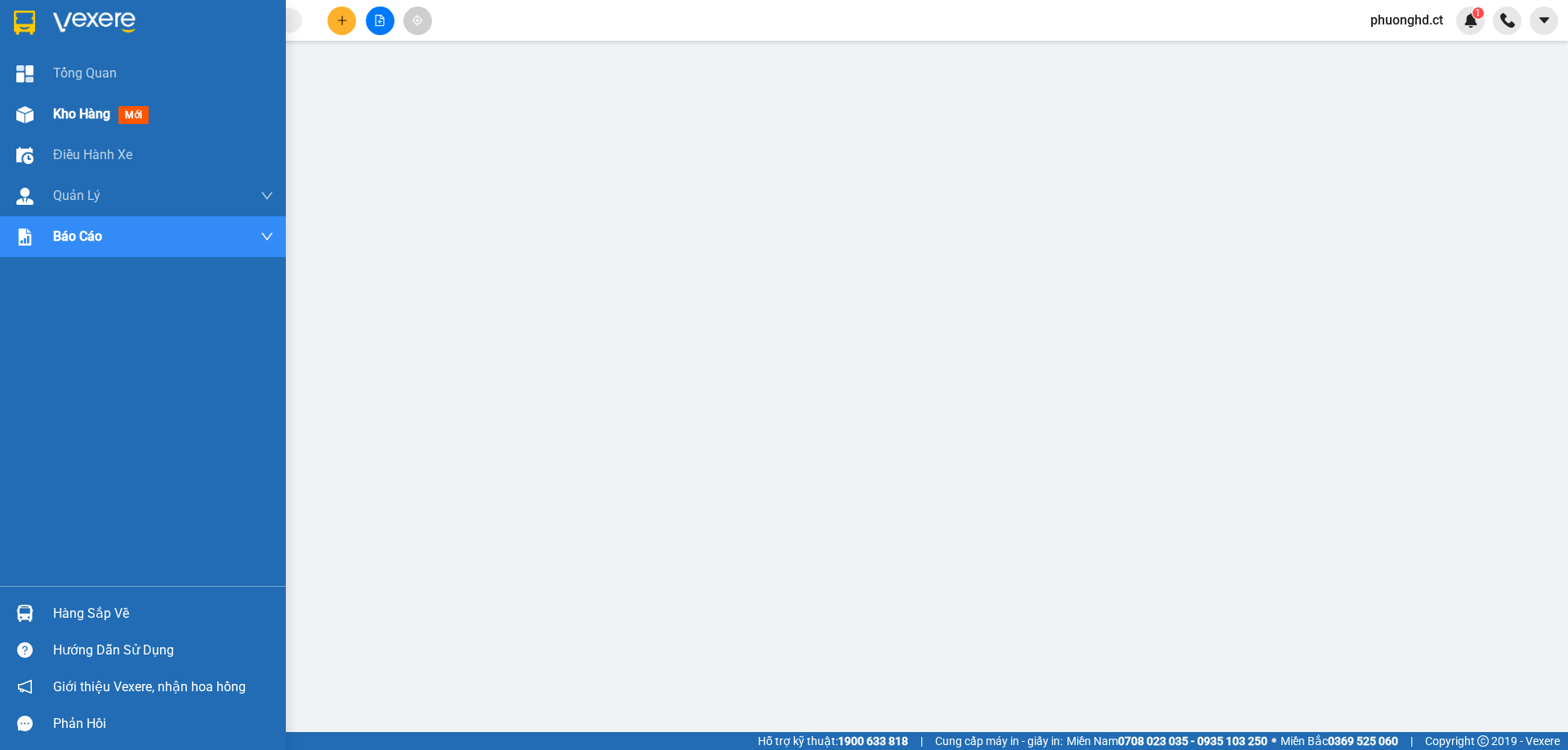
click at [64, 106] on span "Kho hàng" at bounding box center [82, 113] width 57 height 15
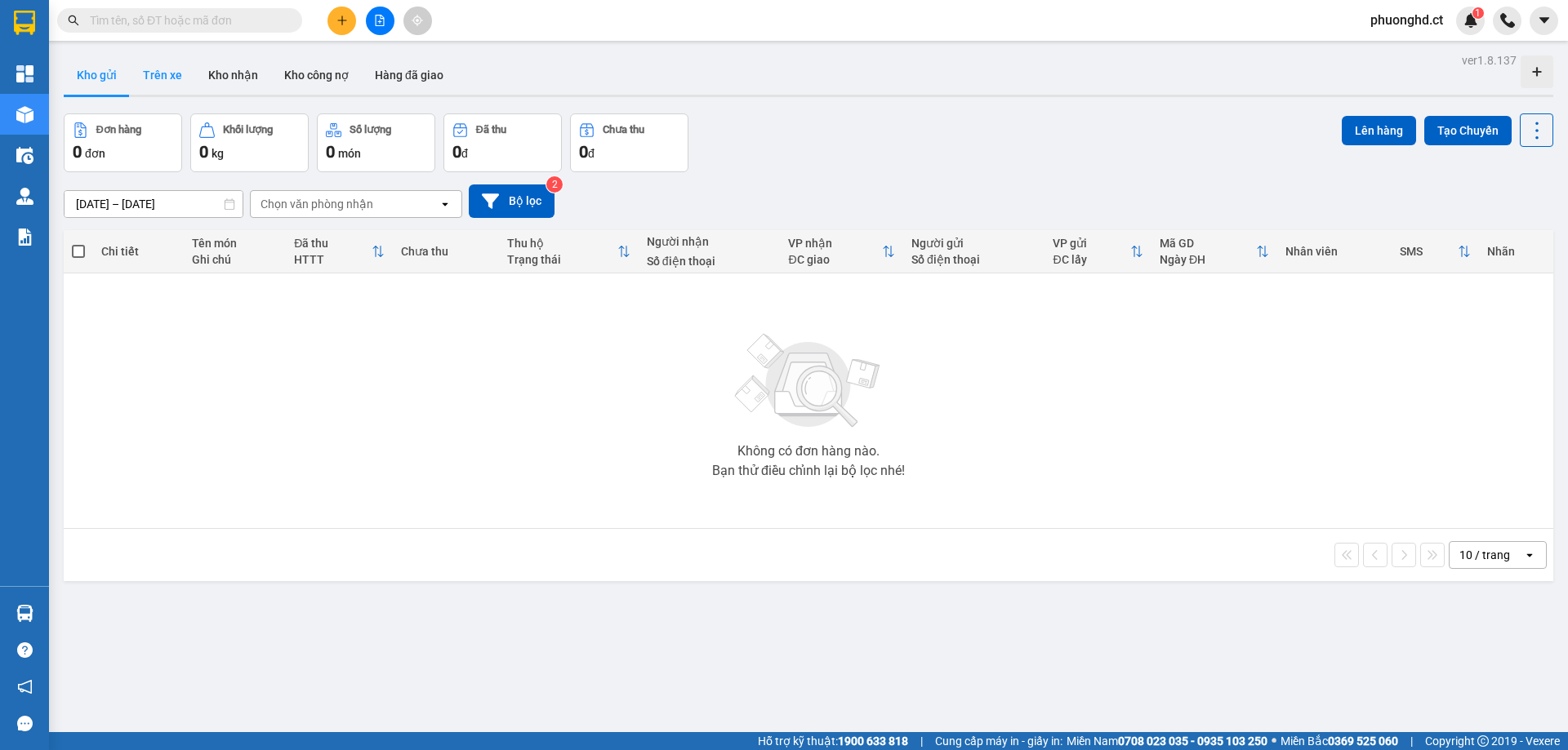
click at [174, 76] on button "Trên xe" at bounding box center [162, 75] width 65 height 39
